Goal: Task Accomplishment & Management: Use online tool/utility

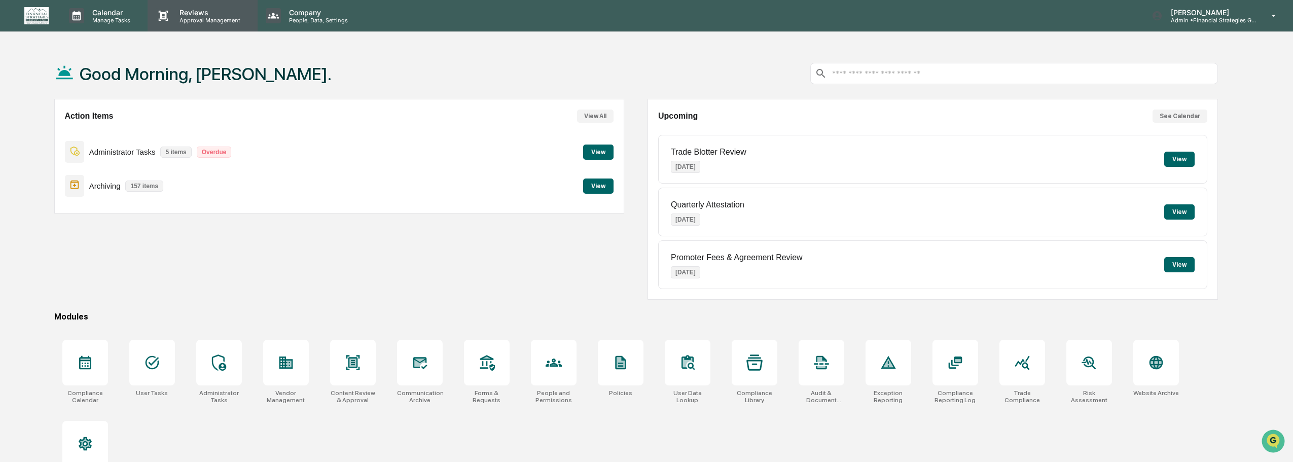
click at [195, 12] on p "Reviews" at bounding box center [208, 12] width 74 height 9
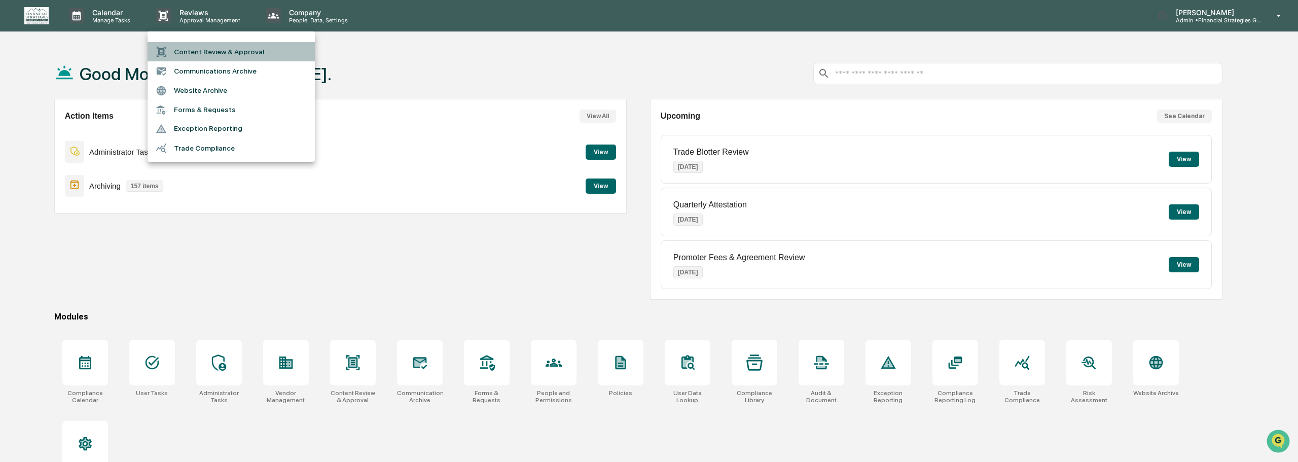
click at [219, 50] on li "Content Review & Approval" at bounding box center [231, 51] width 167 height 19
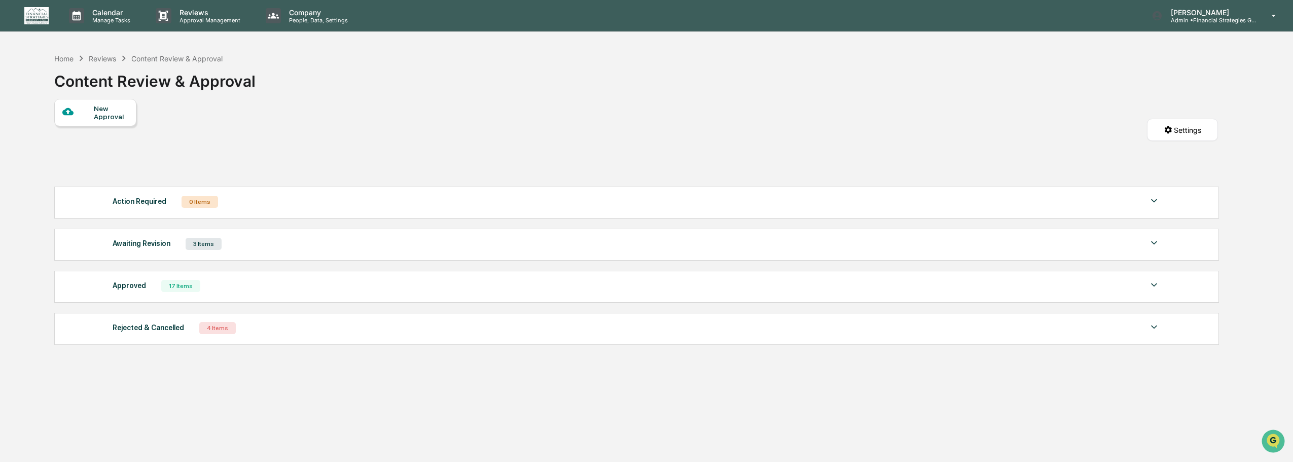
click at [1120, 247] on div "Awaiting Revision 3 Items" at bounding box center [637, 244] width 1048 height 14
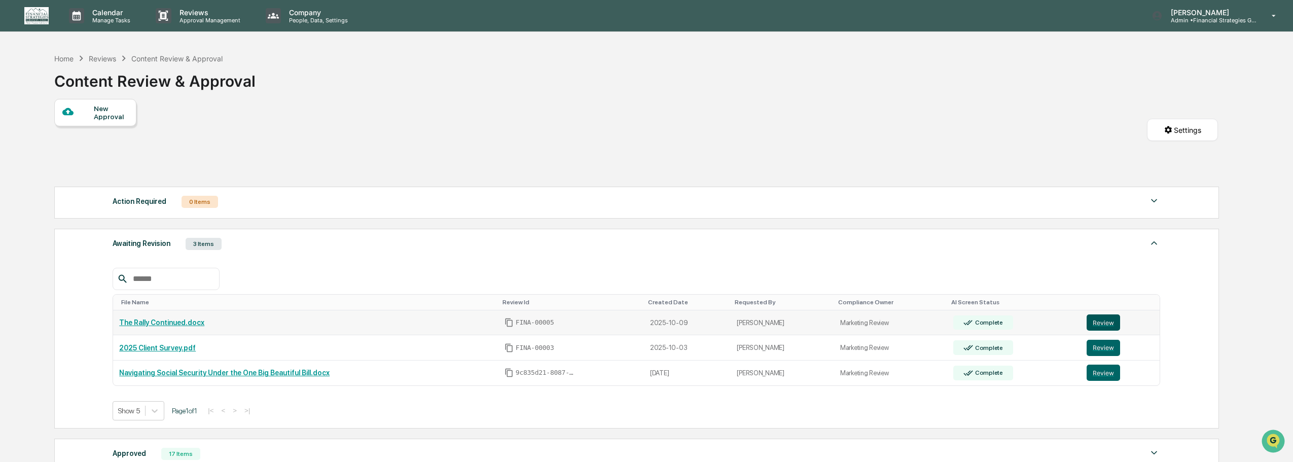
click at [1108, 323] on button "Review" at bounding box center [1103, 322] width 33 height 16
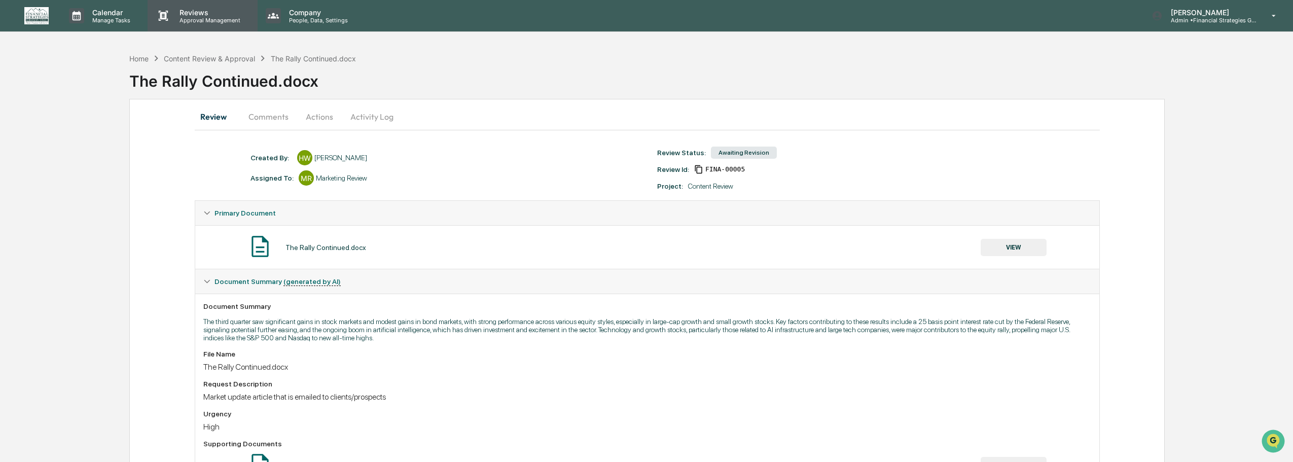
click at [194, 17] on p "Approval Management" at bounding box center [208, 20] width 74 height 7
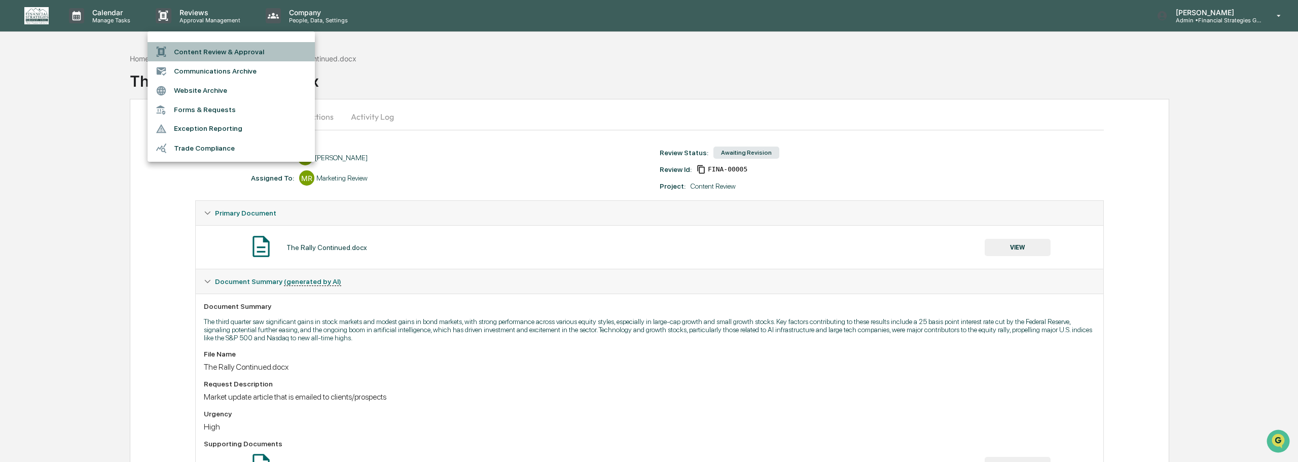
click at [206, 51] on li "Content Review & Approval" at bounding box center [231, 51] width 167 height 19
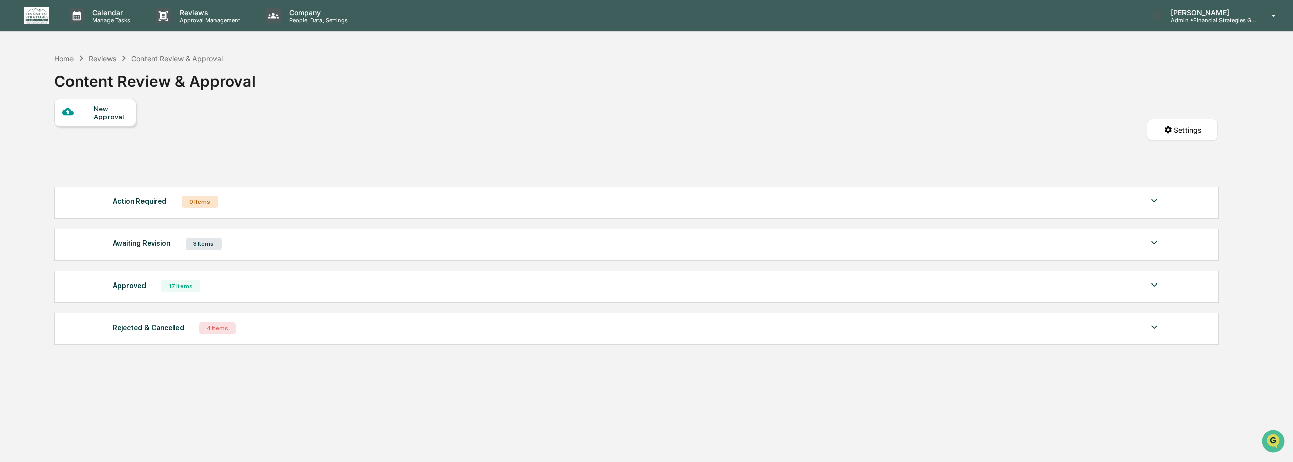
click at [477, 243] on div "Awaiting Revision 3 Items" at bounding box center [637, 244] width 1048 height 14
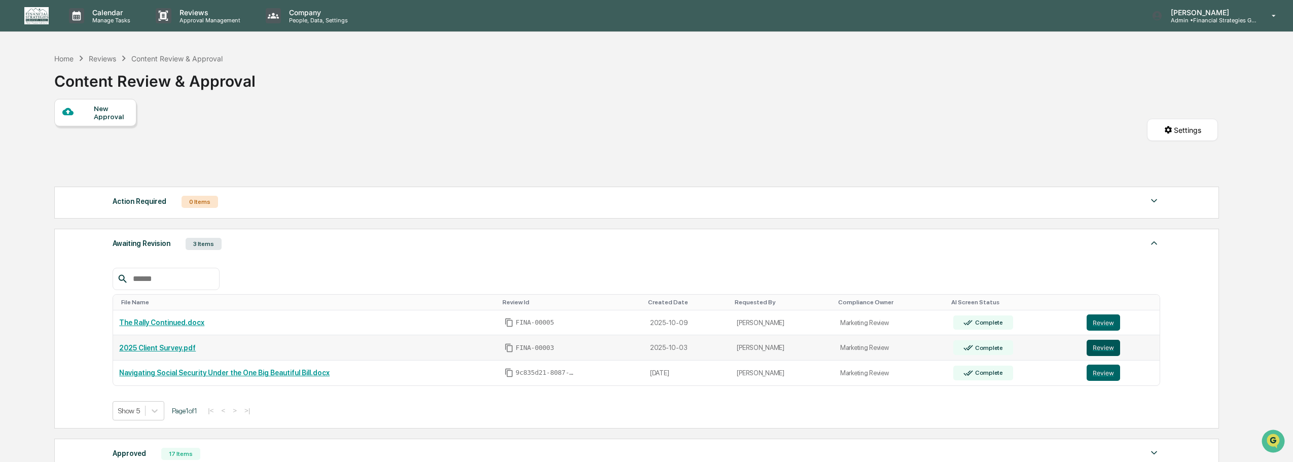
click at [1102, 348] on button "Review" at bounding box center [1103, 348] width 33 height 16
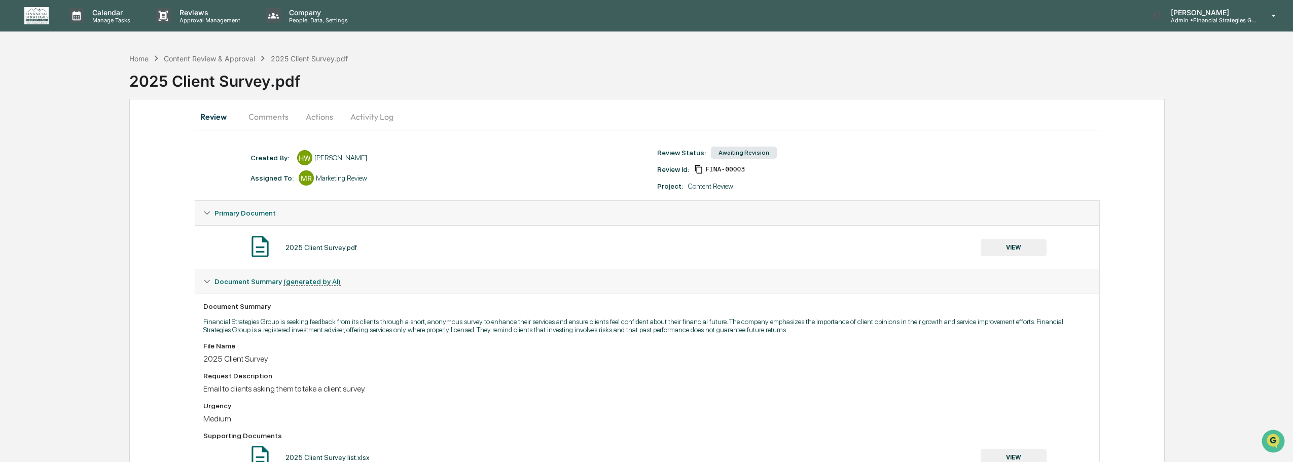
click at [324, 117] on button "Actions" at bounding box center [320, 116] width 46 height 24
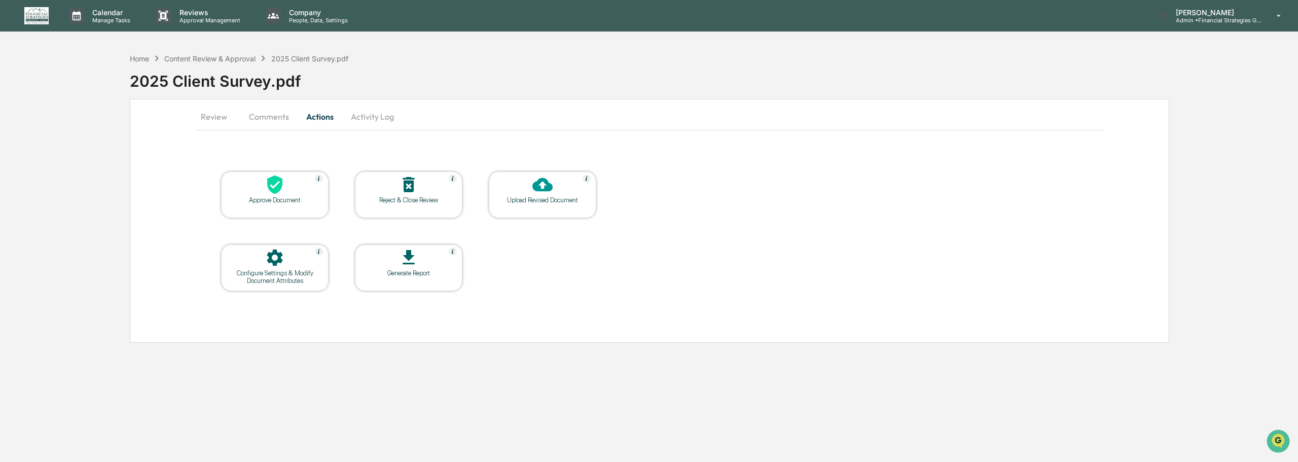
click at [293, 193] on div at bounding box center [274, 185] width 101 height 22
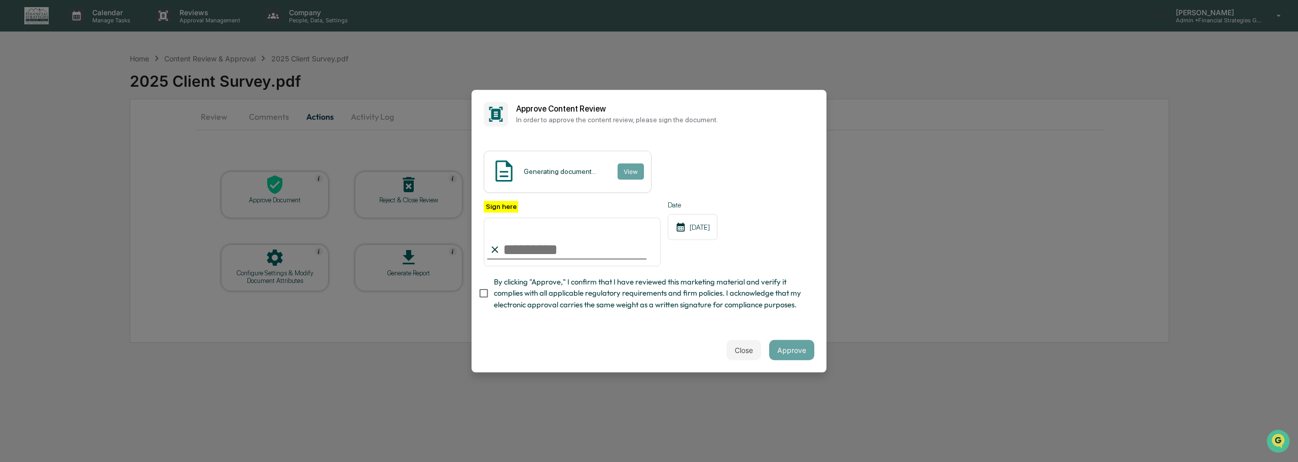
type input "**********"
click at [795, 355] on button "Approve" at bounding box center [791, 350] width 45 height 20
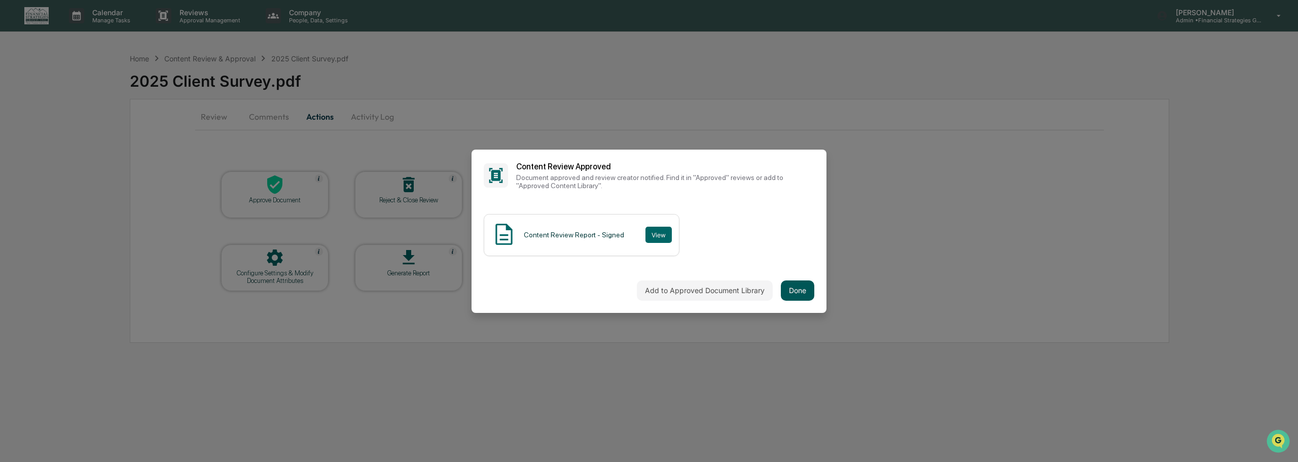
click at [796, 288] on button "Done" at bounding box center [797, 290] width 33 height 20
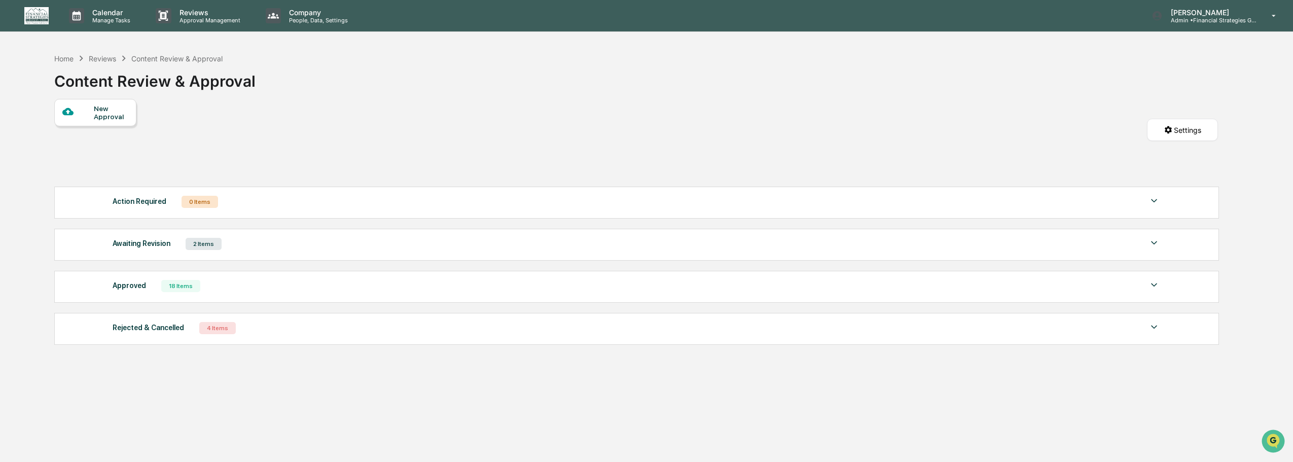
click at [458, 234] on div "Awaiting Revision 2 Items File Name Review Id Created Date Requested By Complia…" at bounding box center [636, 245] width 1165 height 32
click at [1152, 242] on img at bounding box center [1154, 243] width 12 height 12
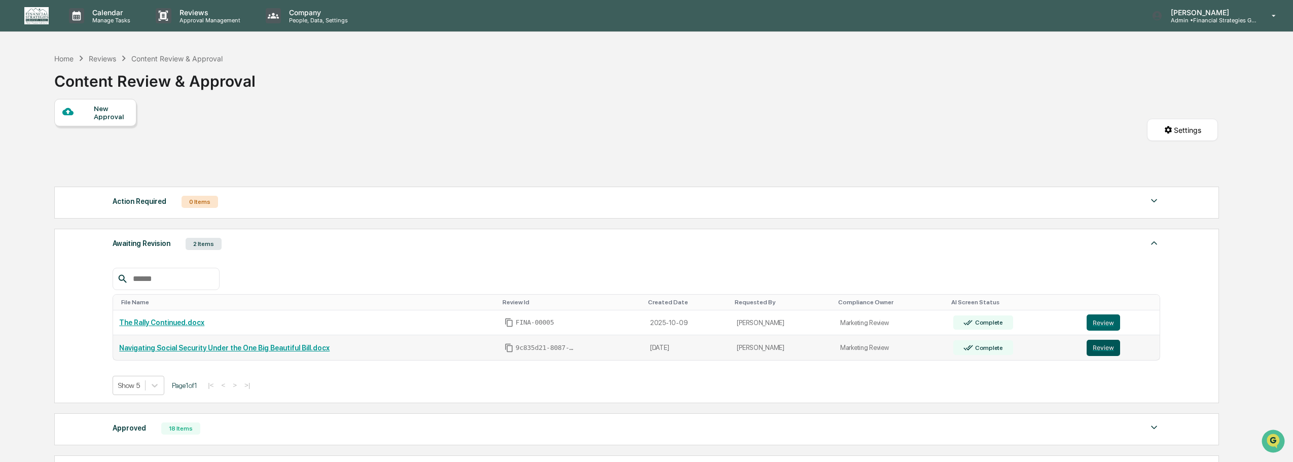
click at [1107, 345] on button "Review" at bounding box center [1103, 348] width 33 height 16
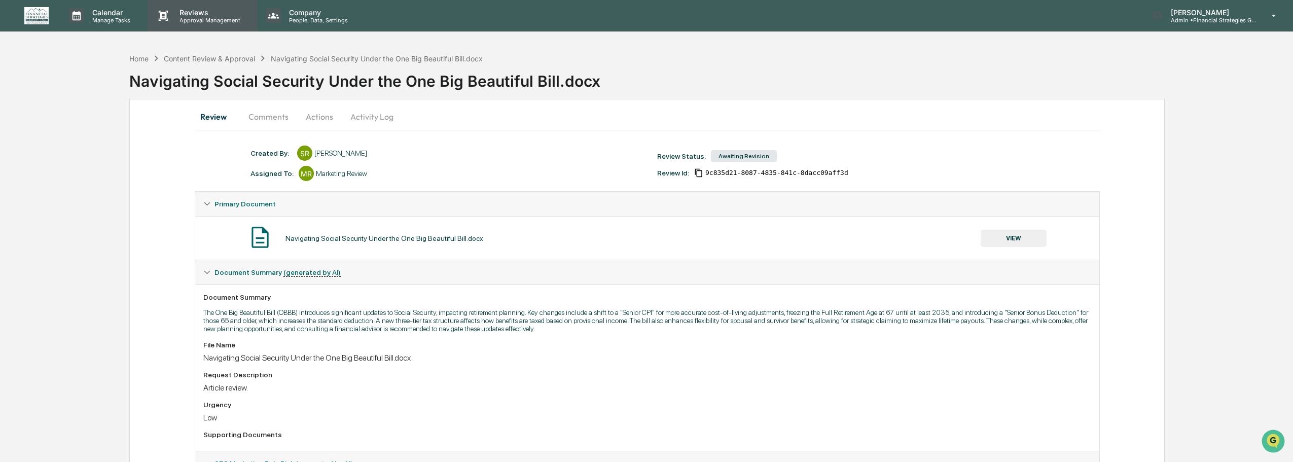
click at [195, 13] on p "Reviews" at bounding box center [208, 12] width 74 height 9
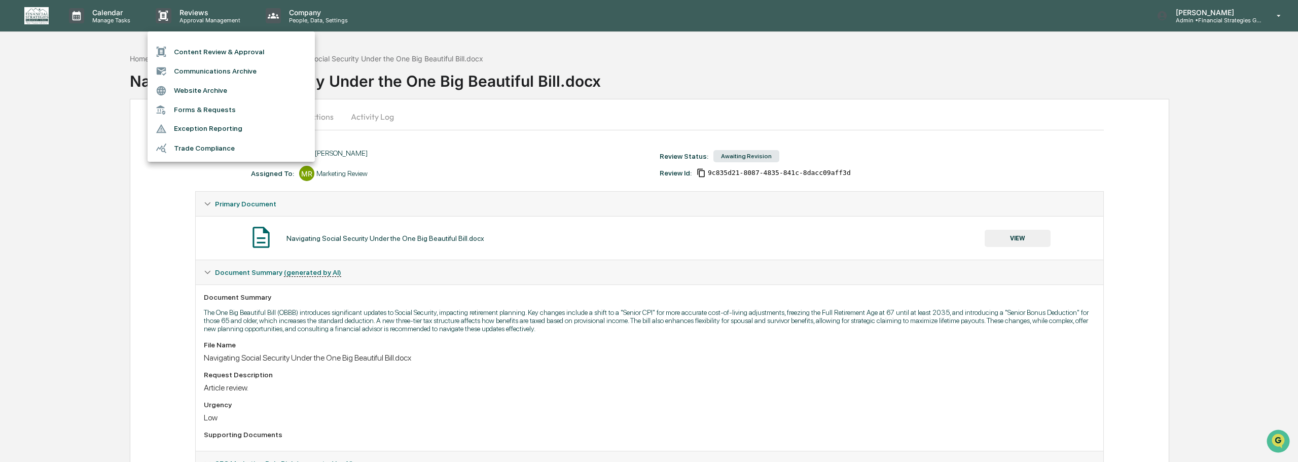
click at [213, 49] on li "Content Review & Approval" at bounding box center [231, 51] width 167 height 19
